Goal: Task Accomplishment & Management: Manage account settings

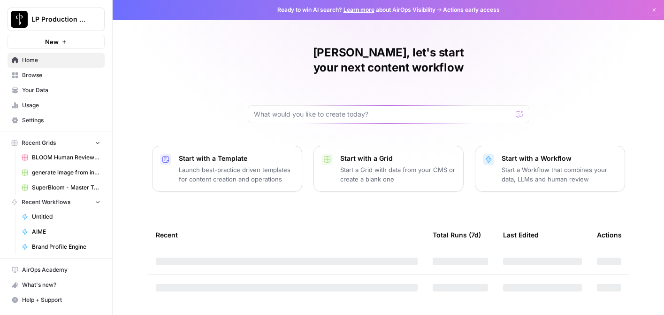
click at [64, 20] on span "LP Production Workloads" at bounding box center [59, 19] width 57 height 9
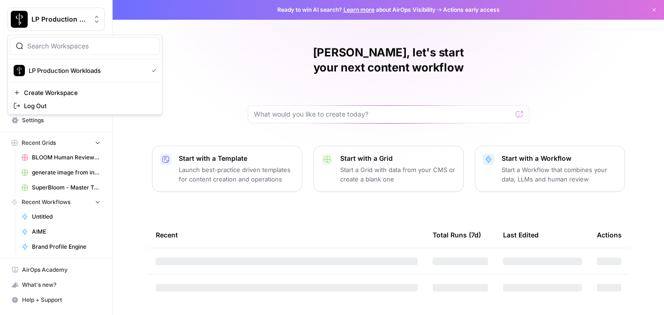
click at [64, 2] on div "LP Production Workloads New" at bounding box center [56, 24] width 112 height 49
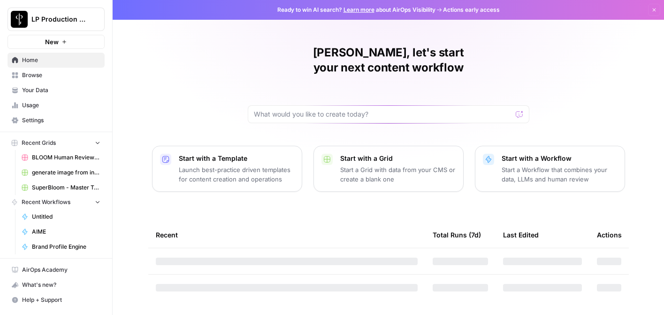
click at [32, 119] on span "Settings" at bounding box center [61, 120] width 78 height 8
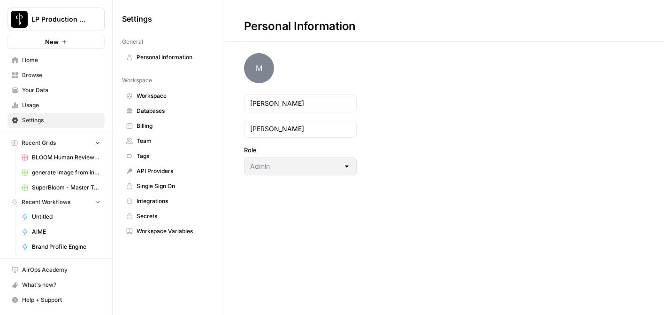
click at [148, 142] on span "Team" at bounding box center [174, 141] width 75 height 8
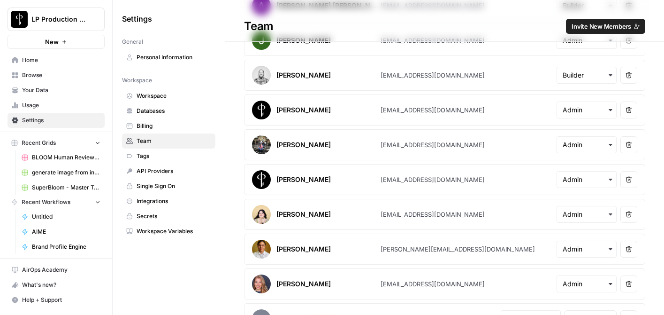
scroll to position [2457, 0]
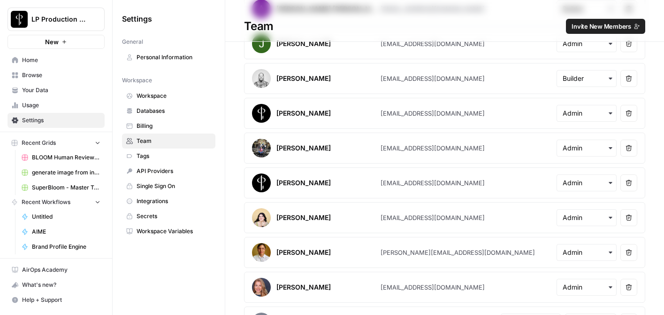
click at [609, 29] on span "Invite New Members" at bounding box center [602, 26] width 60 height 9
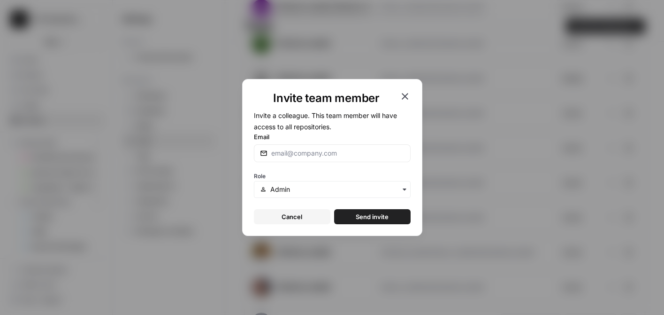
click at [356, 147] on div at bounding box center [332, 153] width 157 height 18
paste input "[PERSON_NAME][EMAIL_ADDRESS][DOMAIN_NAME]"
type input "[PERSON_NAME][EMAIL_ADDRESS][DOMAIN_NAME]"
click at [353, 130] on form "Invite a colleague. This team member will have access to all repositories. Emai…" at bounding box center [332, 166] width 157 height 115
click at [376, 189] on input "text" at bounding box center [337, 189] width 134 height 9
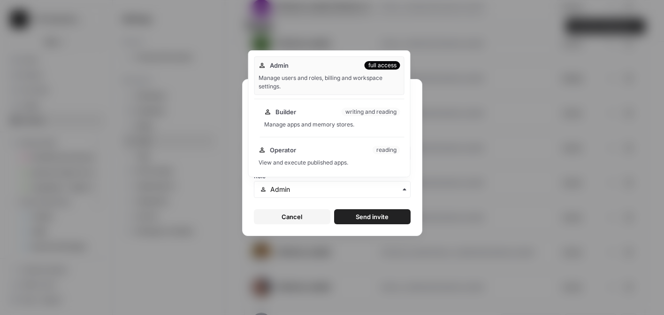
click at [378, 125] on div "Manage apps and memory stores." at bounding box center [332, 124] width 136 height 8
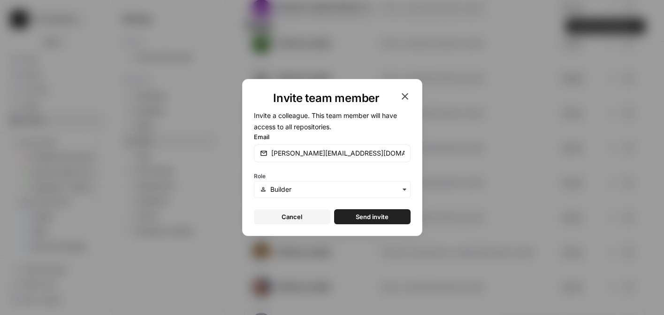
click at [388, 214] on span "Send invite" at bounding box center [372, 216] width 33 height 9
